Goal: Obtain resource: Obtain resource

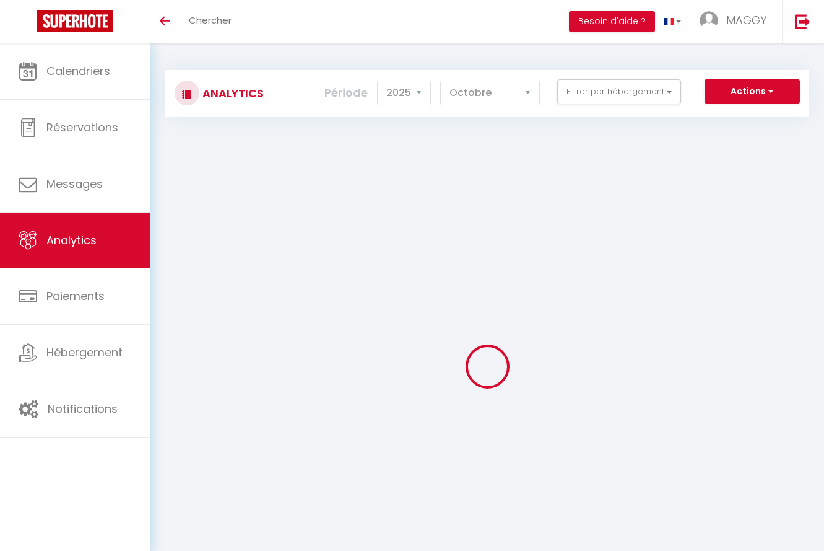
select select "2025"
select select "10"
select select "2025"
click at [768, 91] on span "button" at bounding box center [769, 91] width 7 height 12
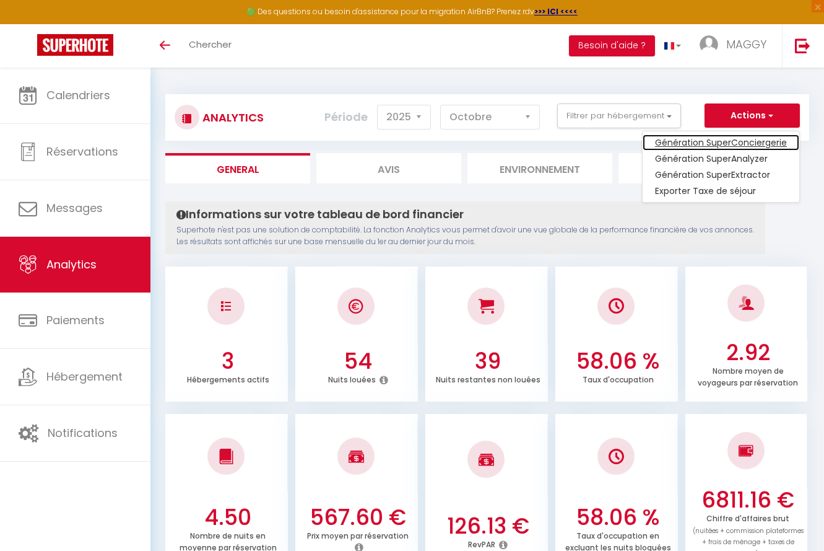
click at [769, 138] on link "Génération SuperConciergerie" at bounding box center [721, 142] width 157 height 16
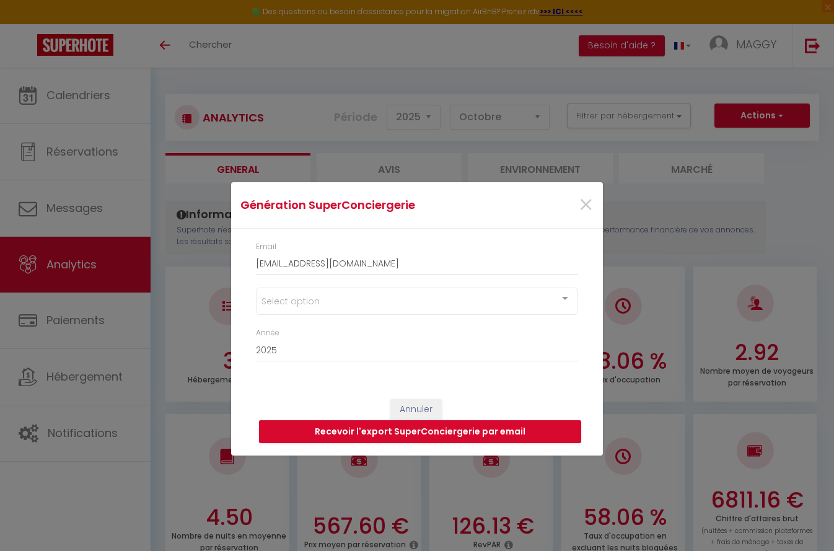
click at [554, 302] on div at bounding box center [565, 300] width 25 height 24
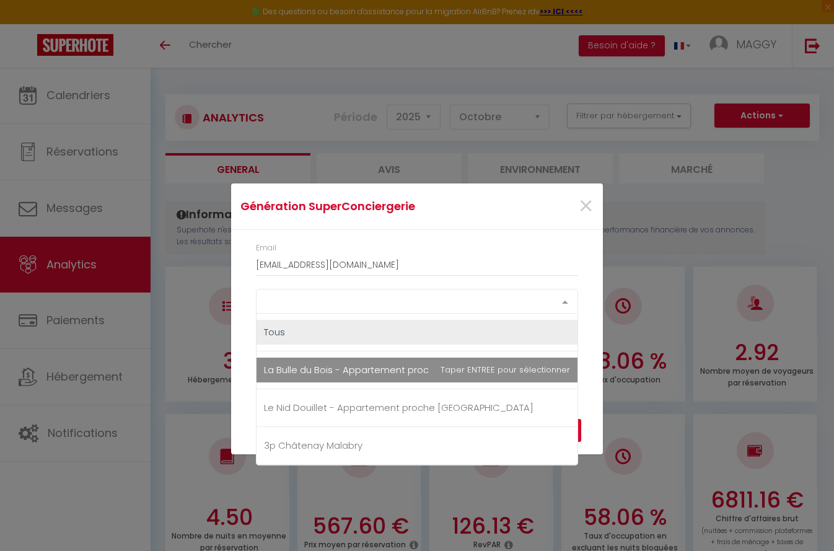
click at [473, 443] on span "3p Châtenay Malabry" at bounding box center [416, 445] width 321 height 25
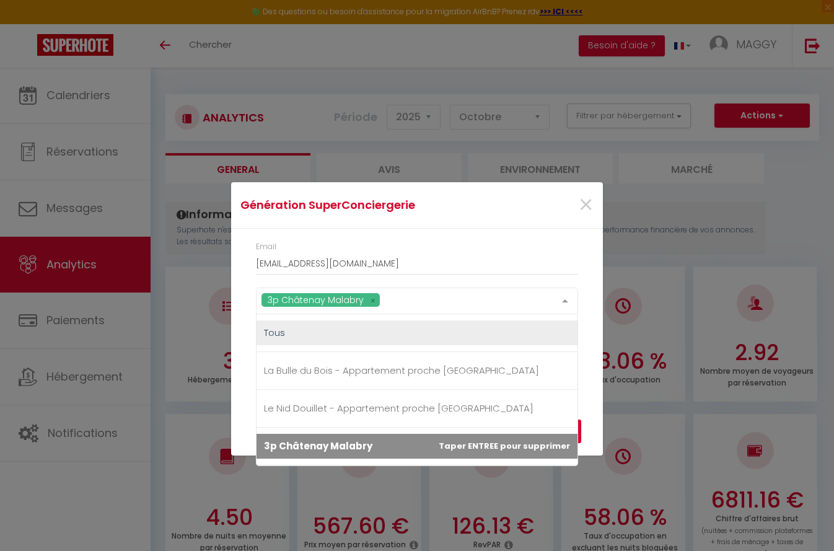
click at [431, 448] on span "3p Châtenay Malabry" at bounding box center [416, 446] width 321 height 25
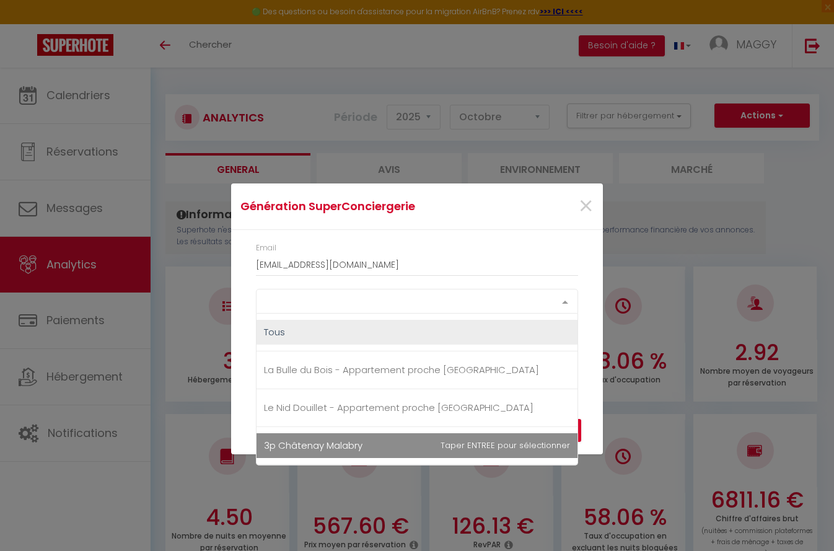
click at [362, 448] on span "3p Châtenay Malabry" at bounding box center [313, 445] width 98 height 13
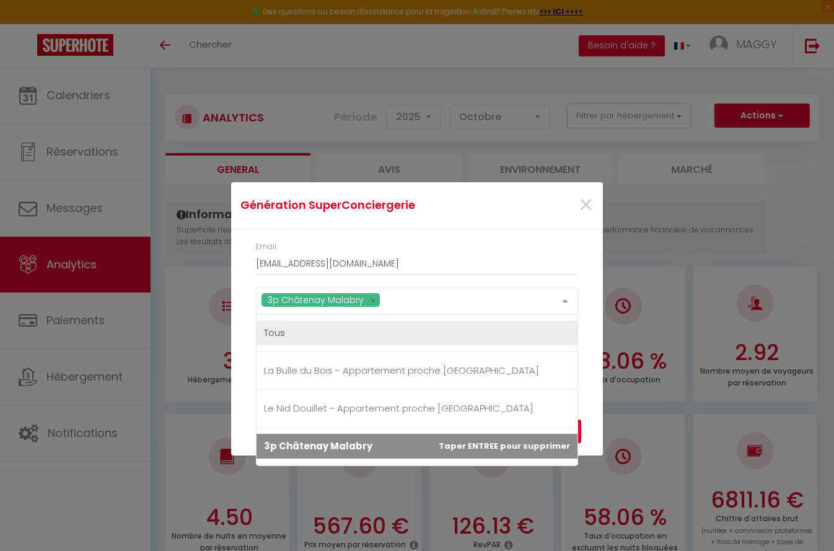
click at [657, 209] on div "Génération SuperConciergerie × Email [EMAIL_ADDRESS][DOMAIN_NAME] 3p Châtenay M…" at bounding box center [417, 275] width 834 height 551
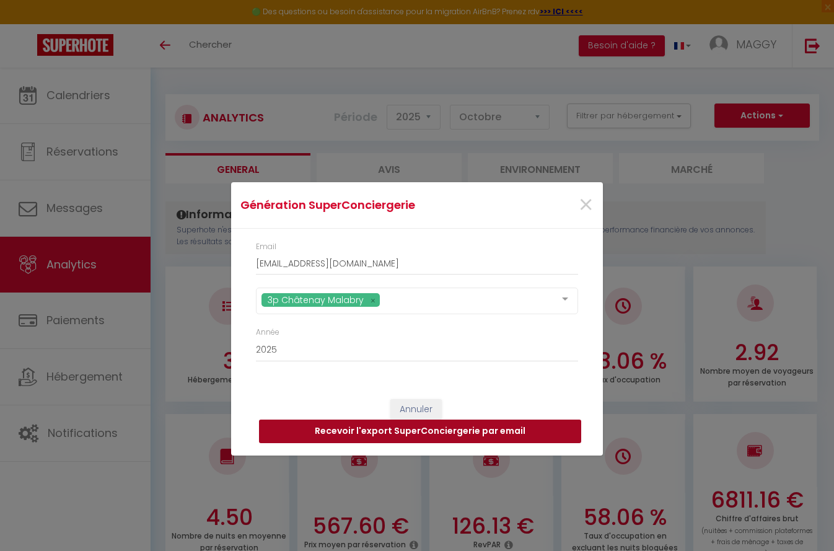
click at [473, 432] on button "Recevoir l'export SuperConciergerie par email" at bounding box center [420, 431] width 322 height 24
